Goal: Transaction & Acquisition: Obtain resource

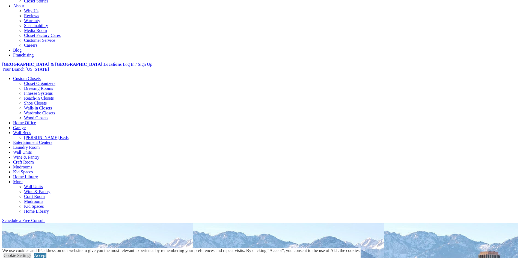
scroll to position [136, 0]
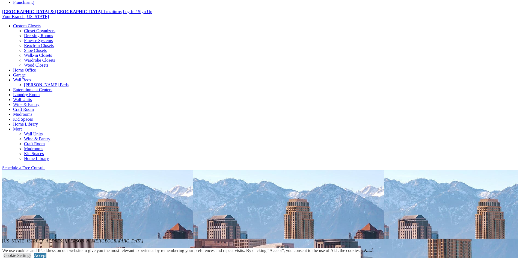
scroll to position [218, 0]
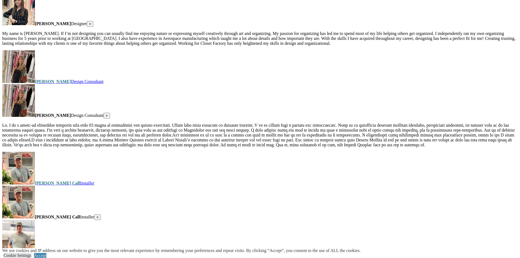
scroll to position [1146, 0]
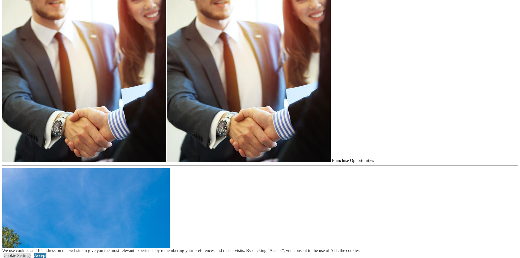
scroll to position [518, 0]
